Goal: Task Accomplishment & Management: Manage account settings

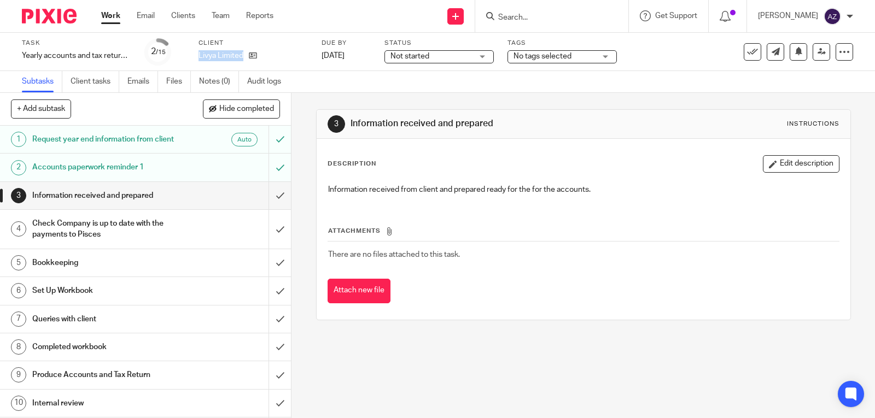
click at [580, 56] on span "No tags selected" at bounding box center [554, 56] width 82 height 11
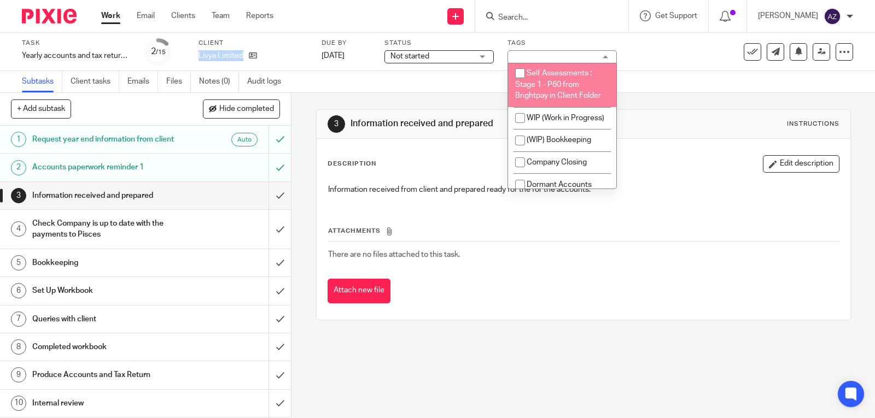
scroll to position [961, 0]
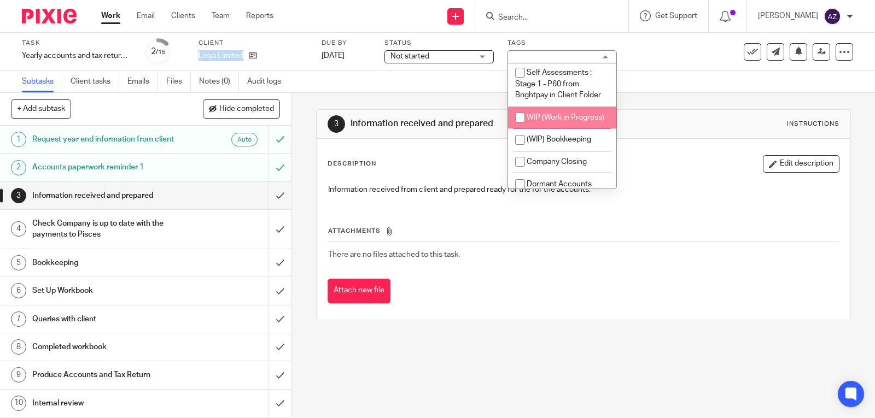
click at [521, 127] on input "checkbox" at bounding box center [520, 117] width 21 height 21
checkbox input "true"
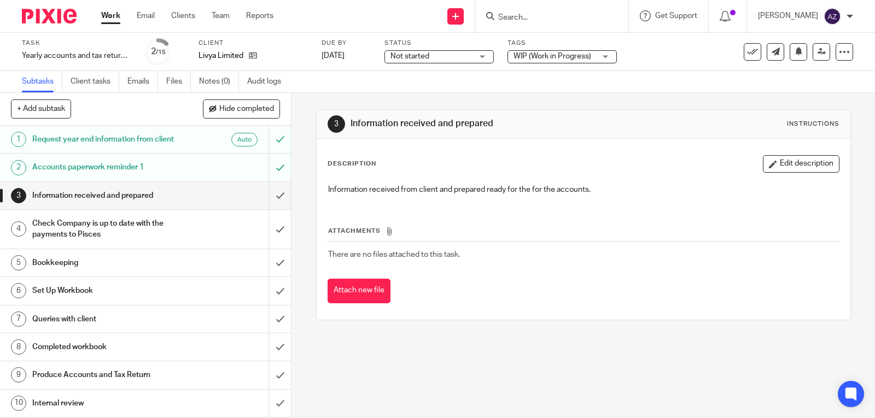
click at [647, 78] on div "Subtasks Client tasks Emails Files Notes (0) Audit logs" at bounding box center [437, 82] width 875 height 22
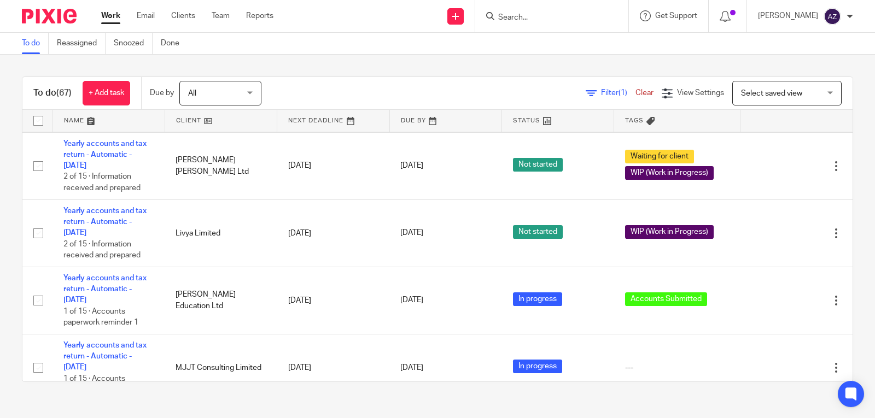
scroll to position [159, 0]
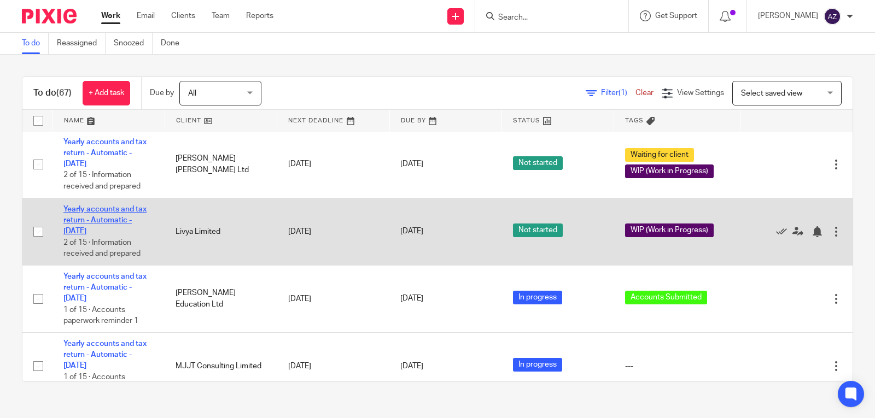
click at [87, 212] on link "Yearly accounts and tax return - Automatic - [DATE]" at bounding box center [104, 221] width 83 height 30
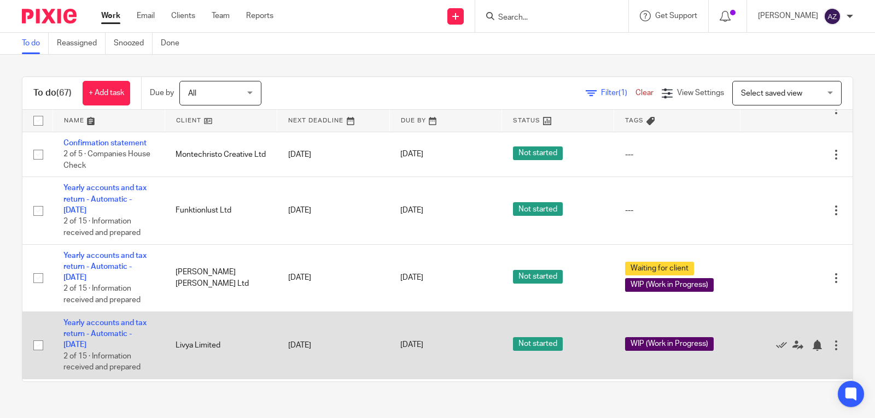
scroll to position [45, 0]
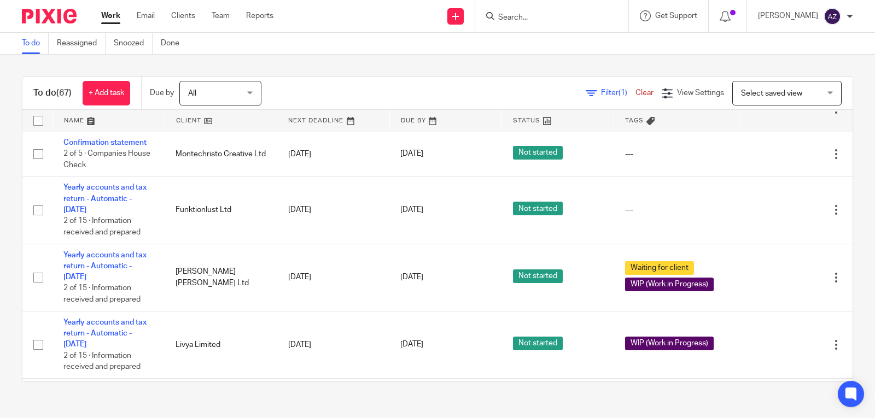
click at [426, 72] on div "To do (67) + Add task Due by All All Today Tomorrow This week Next week This mo…" at bounding box center [437, 229] width 875 height 349
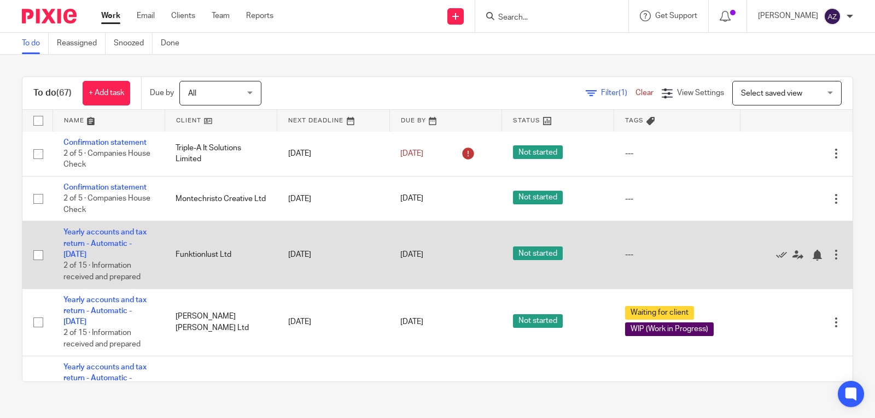
scroll to position [0, 0]
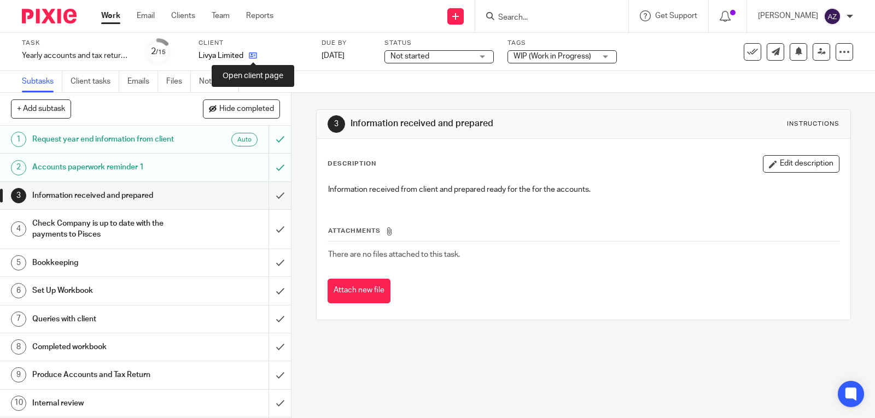
click at [253, 58] on icon at bounding box center [253, 55] width 8 height 8
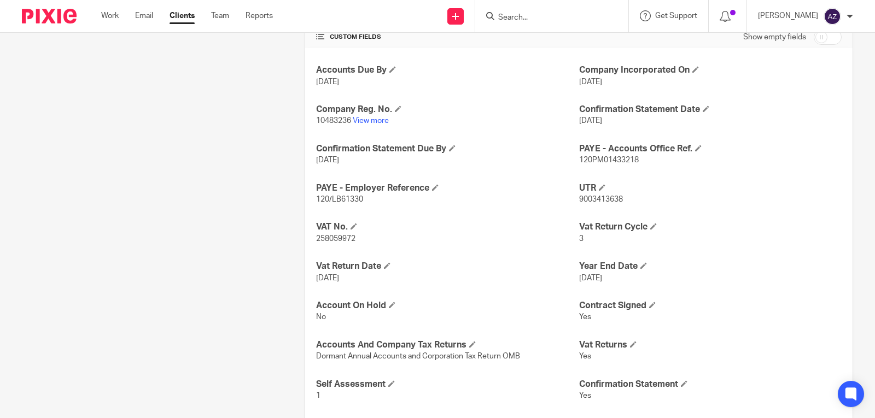
scroll to position [374, 0]
click at [377, 121] on link "View more" at bounding box center [371, 120] width 36 height 8
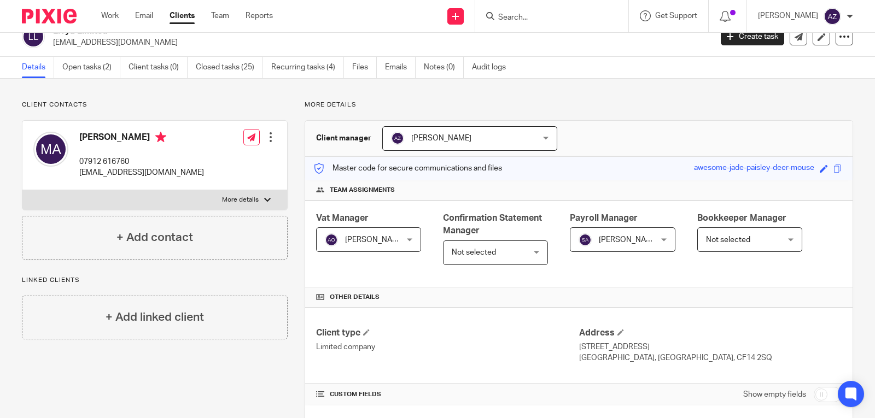
scroll to position [0, 0]
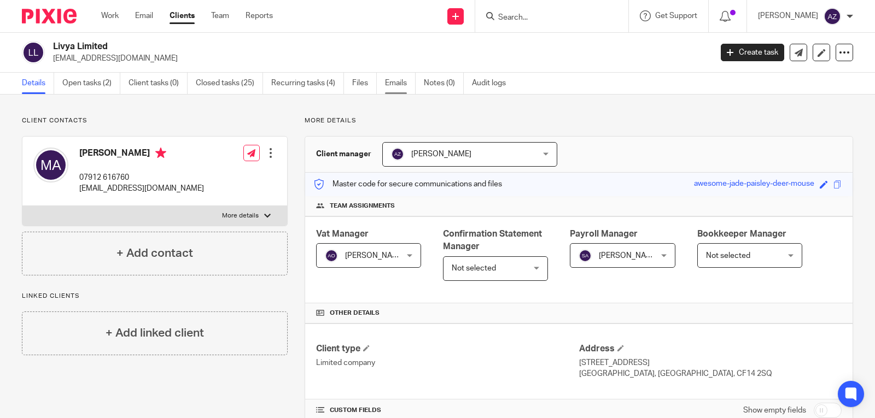
click at [399, 85] on link "Emails" at bounding box center [400, 83] width 31 height 21
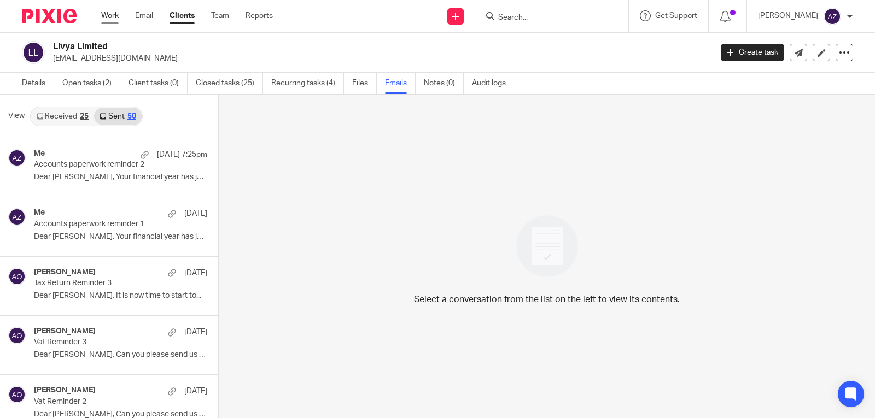
click at [104, 13] on link "Work" at bounding box center [109, 15] width 17 height 11
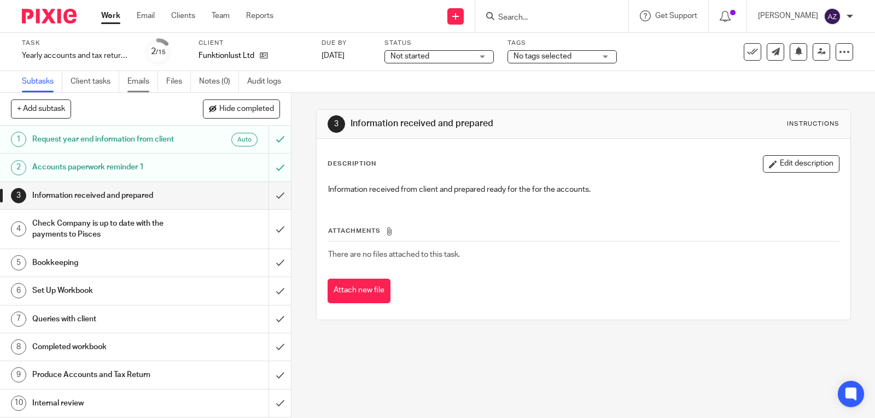
click at [144, 79] on link "Emails" at bounding box center [142, 81] width 31 height 21
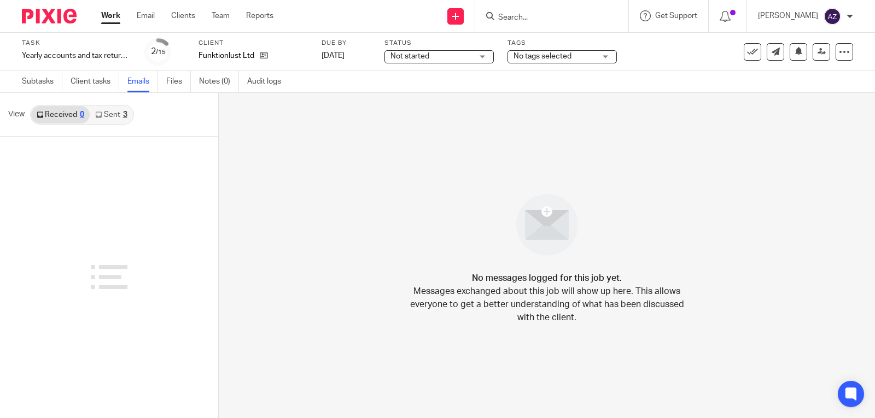
click at [111, 112] on link "Sent 3" at bounding box center [111, 114] width 43 height 17
